Goal: Check status

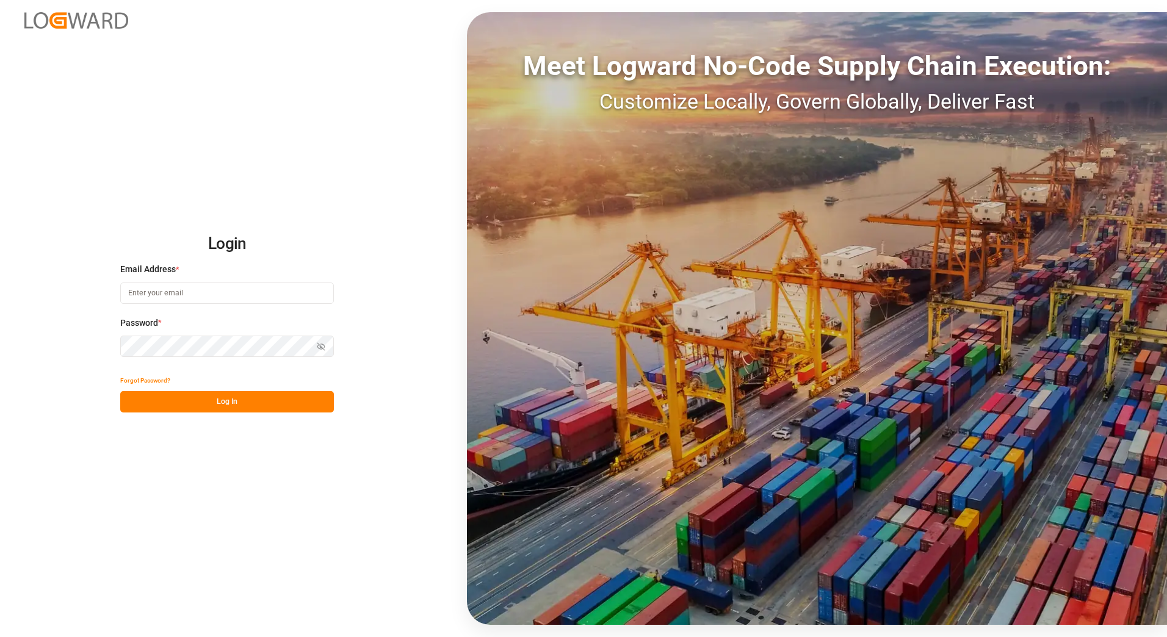
click at [149, 292] on input at bounding box center [227, 292] width 214 height 21
type input "[PERSON_NAME][EMAIL_ADDRESS][PERSON_NAME][DOMAIN_NAME]"
click at [157, 400] on button "Log In" at bounding box center [227, 401] width 214 height 21
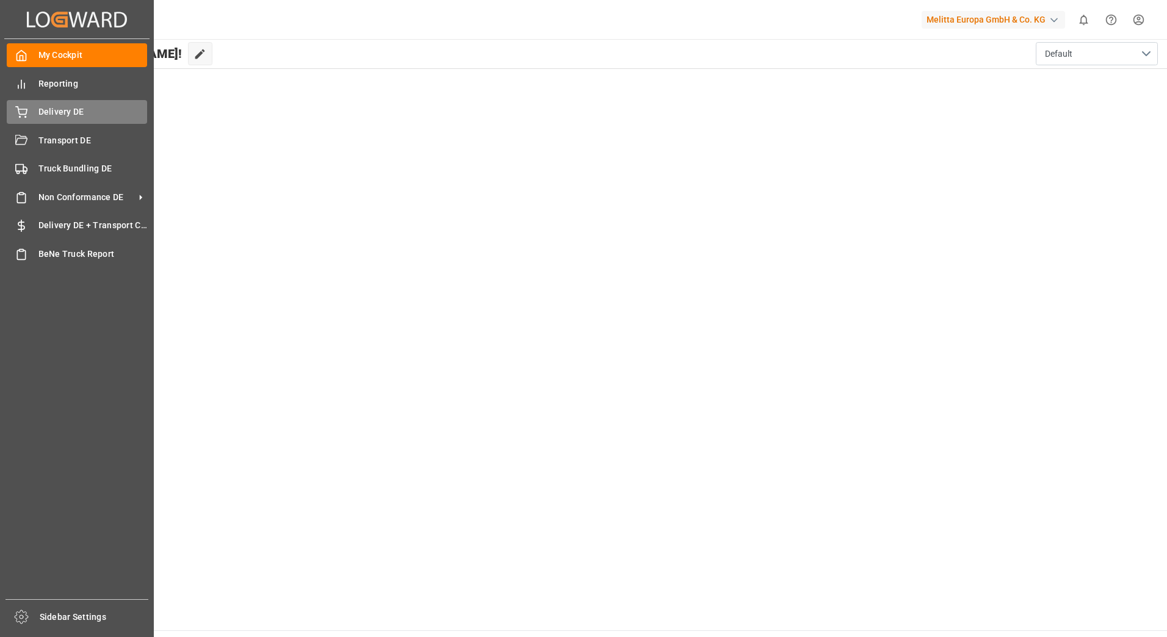
click at [29, 110] on div "Delivery DE Delivery DE" at bounding box center [77, 112] width 140 height 24
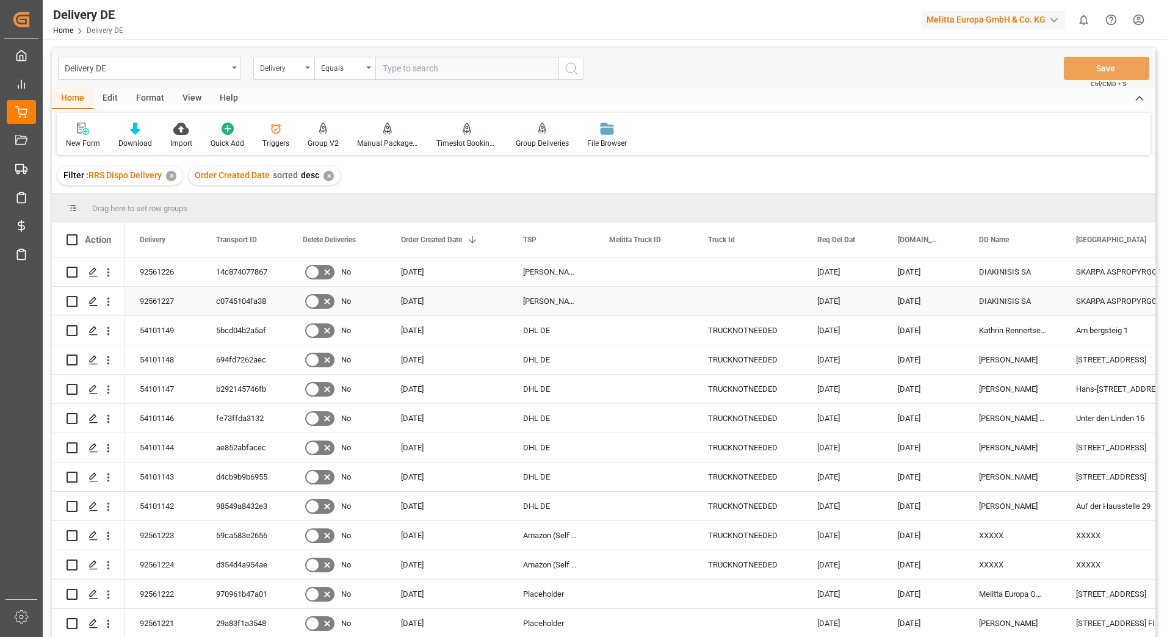
click at [148, 296] on div "92561227" at bounding box center [163, 301] width 76 height 29
click at [154, 269] on div "92561226" at bounding box center [163, 271] width 76 height 29
click at [221, 268] on div "14c874077867" at bounding box center [244, 271] width 87 height 29
click at [157, 298] on div "92561227" at bounding box center [163, 301] width 76 height 29
click at [239, 300] on div "c0745104fa38" at bounding box center [244, 301] width 87 height 29
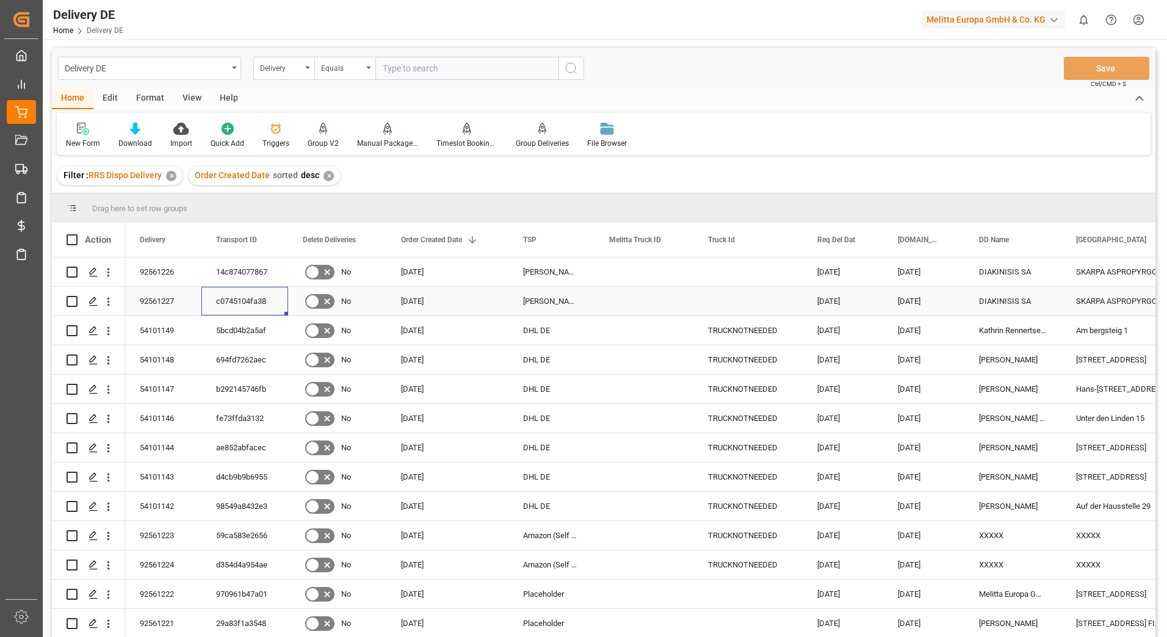
click at [143, 295] on div "92561227" at bounding box center [163, 301] width 76 height 29
click at [236, 267] on div "14c874077867" at bounding box center [244, 271] width 87 height 29
click at [139, 300] on div "92561227" at bounding box center [163, 301] width 76 height 29
click at [232, 300] on div "c0745104fa38" at bounding box center [244, 301] width 87 height 29
